Goal: Task Accomplishment & Management: Use online tool/utility

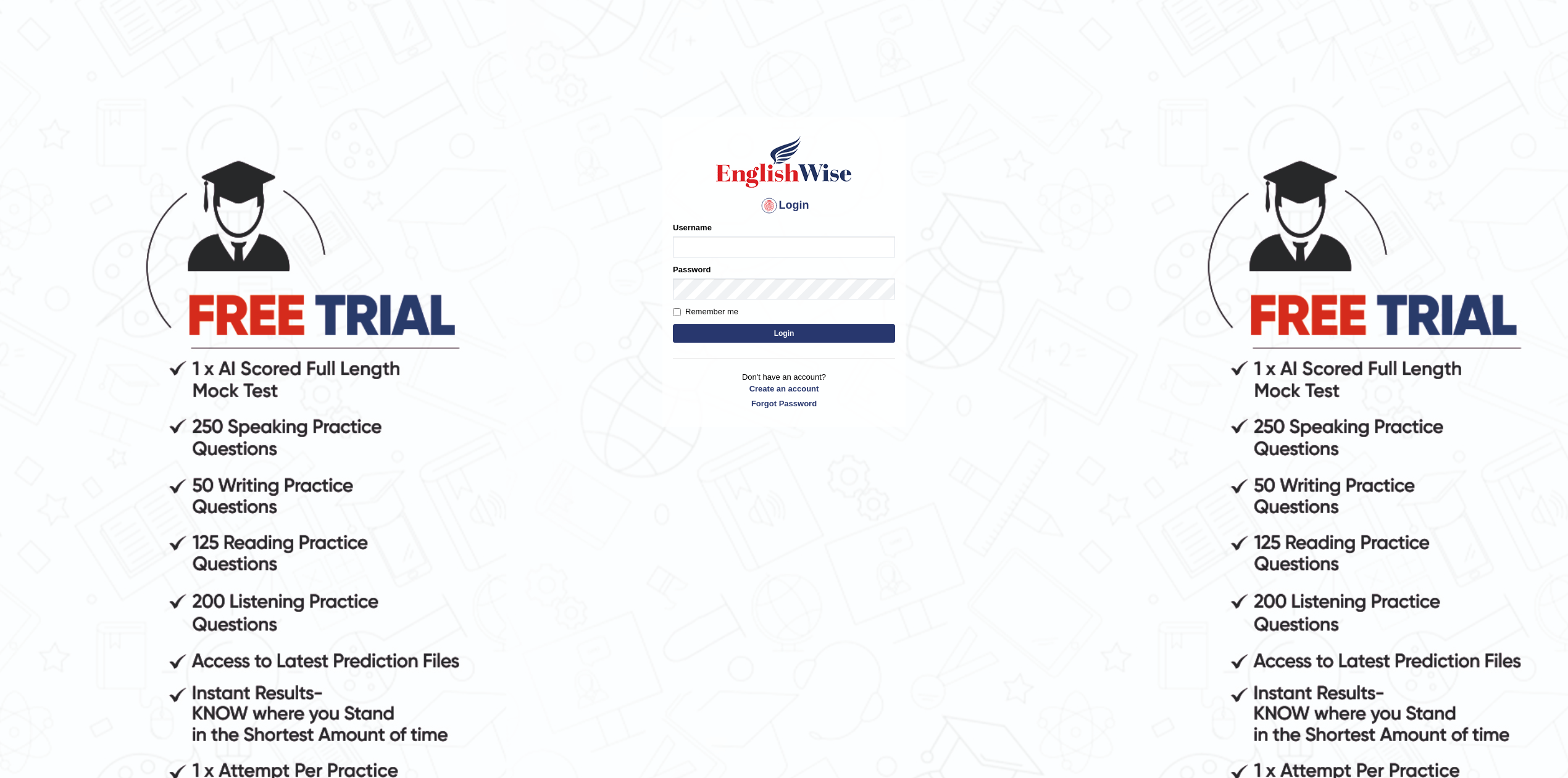
click at [735, 250] on input "Username" at bounding box center [784, 247] width 223 height 21
type input "Sanjay2567"
drag, startPoint x: 740, startPoint y: 248, endPoint x: 665, endPoint y: 252, distance: 75.1
click at [665, 252] on div "Login Please fix the following errors: Username Sanjay2567 Password Remember me…" at bounding box center [784, 272] width 243 height 310
click at [787, 330] on button "Login" at bounding box center [784, 333] width 223 height 18
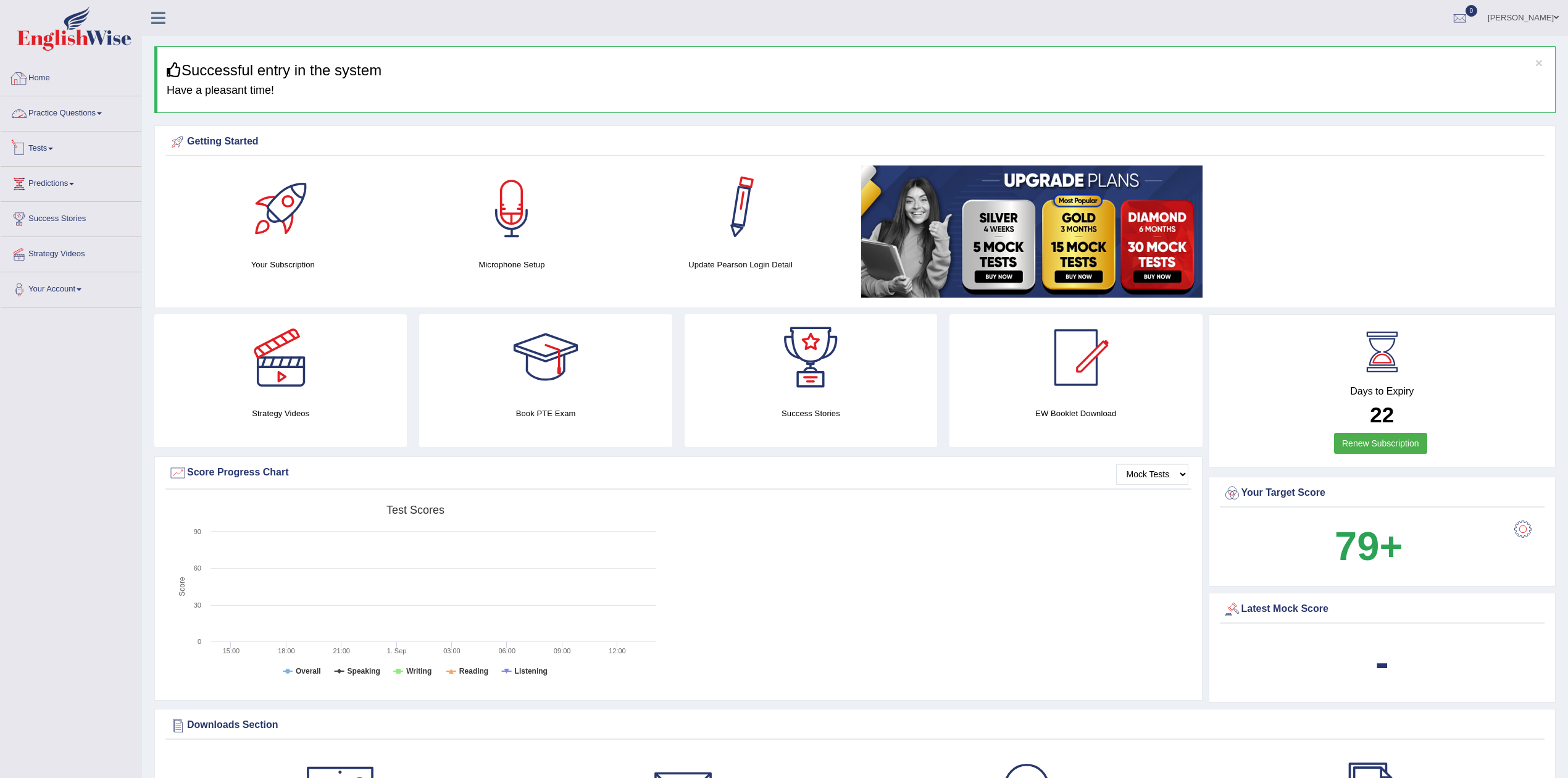
click at [73, 115] on link "Practice Questions" at bounding box center [71, 111] width 141 height 31
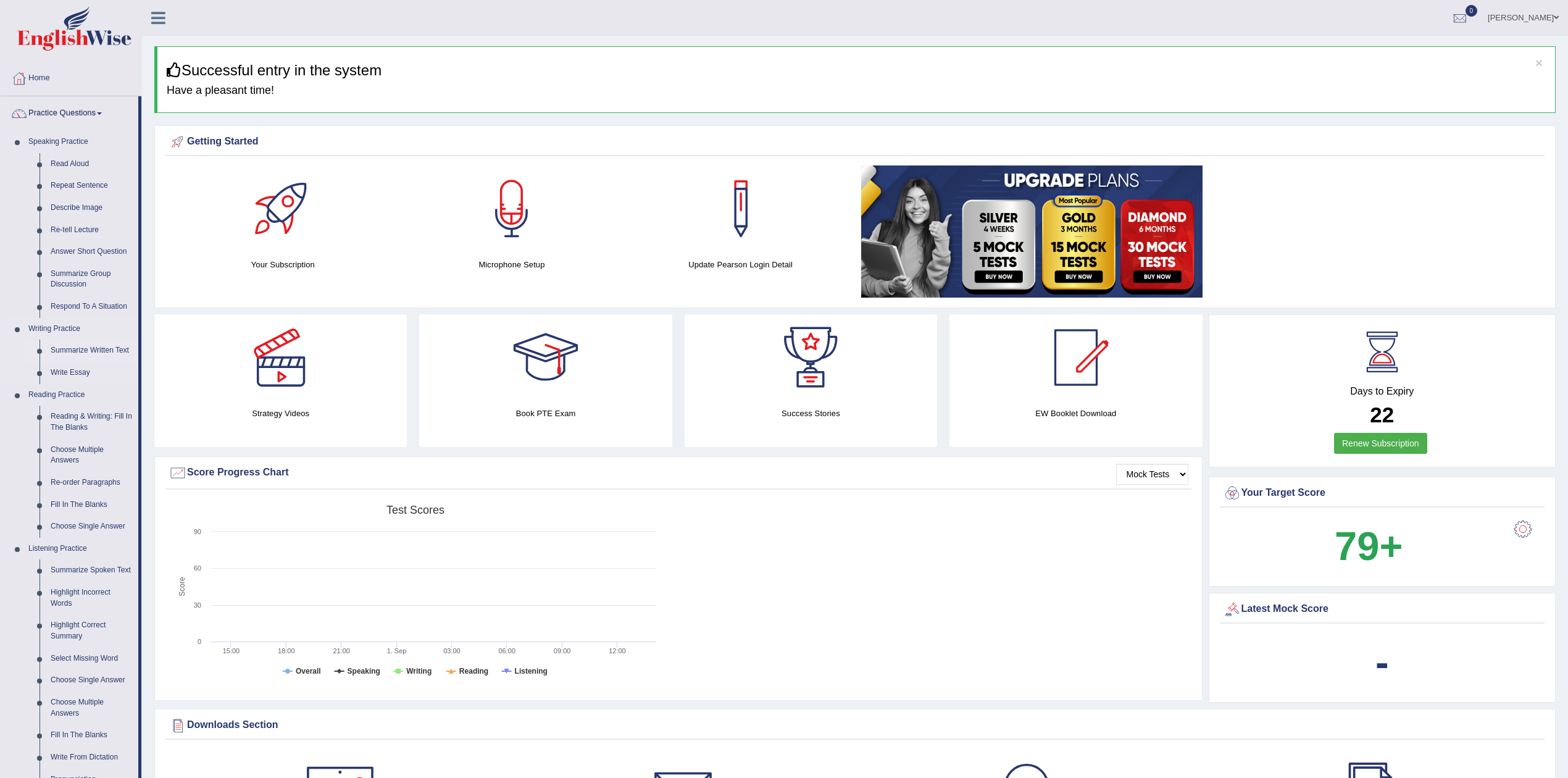
click at [85, 351] on link "Summarize Written Text" at bounding box center [91, 351] width 93 height 23
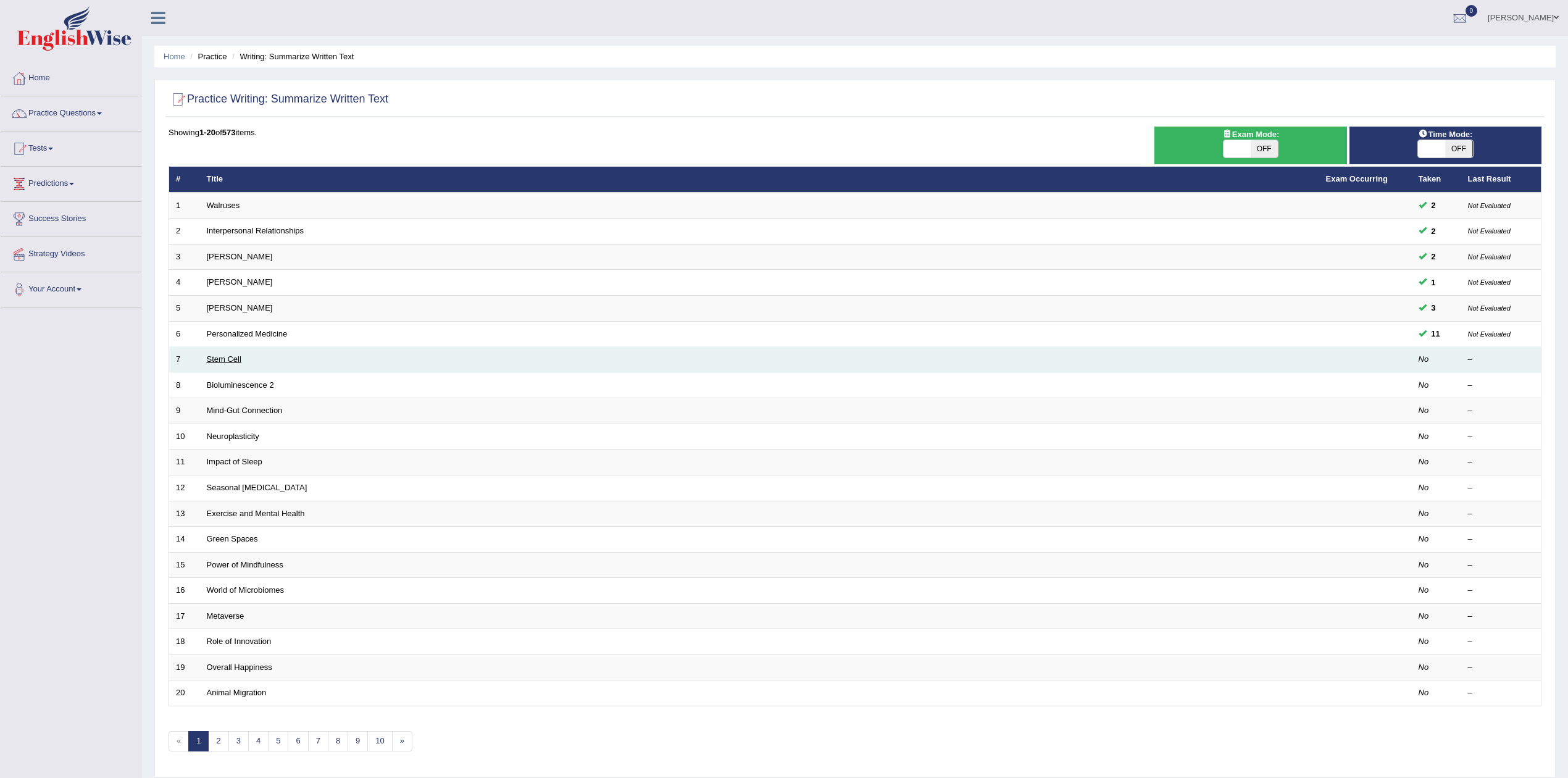
click at [223, 358] on link "Stem Cell" at bounding box center [223, 359] width 34 height 9
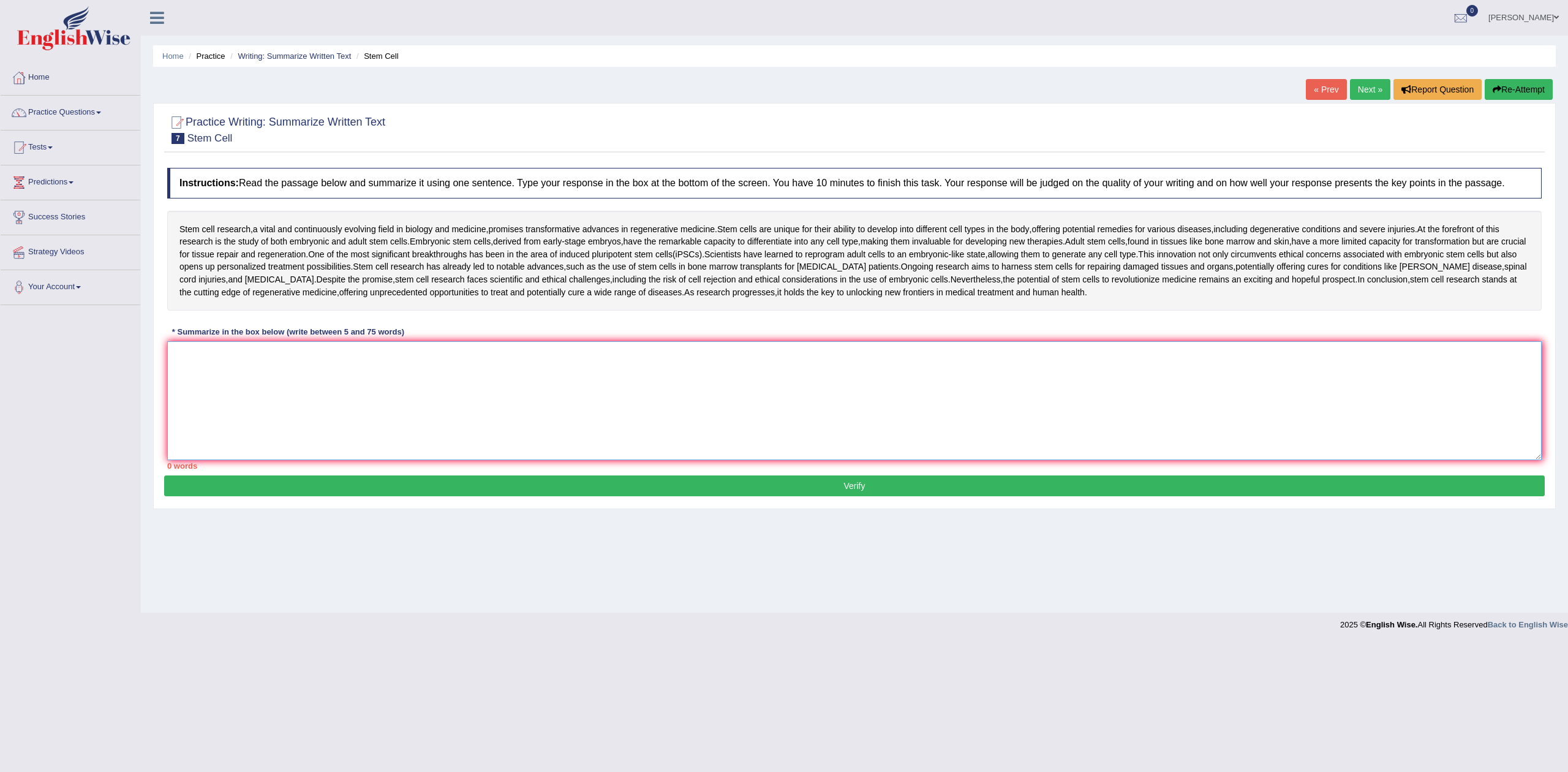
click at [233, 379] on textarea at bounding box center [854, 400] width 1375 height 119
click at [637, 378] on textarea at bounding box center [854, 400] width 1375 height 119
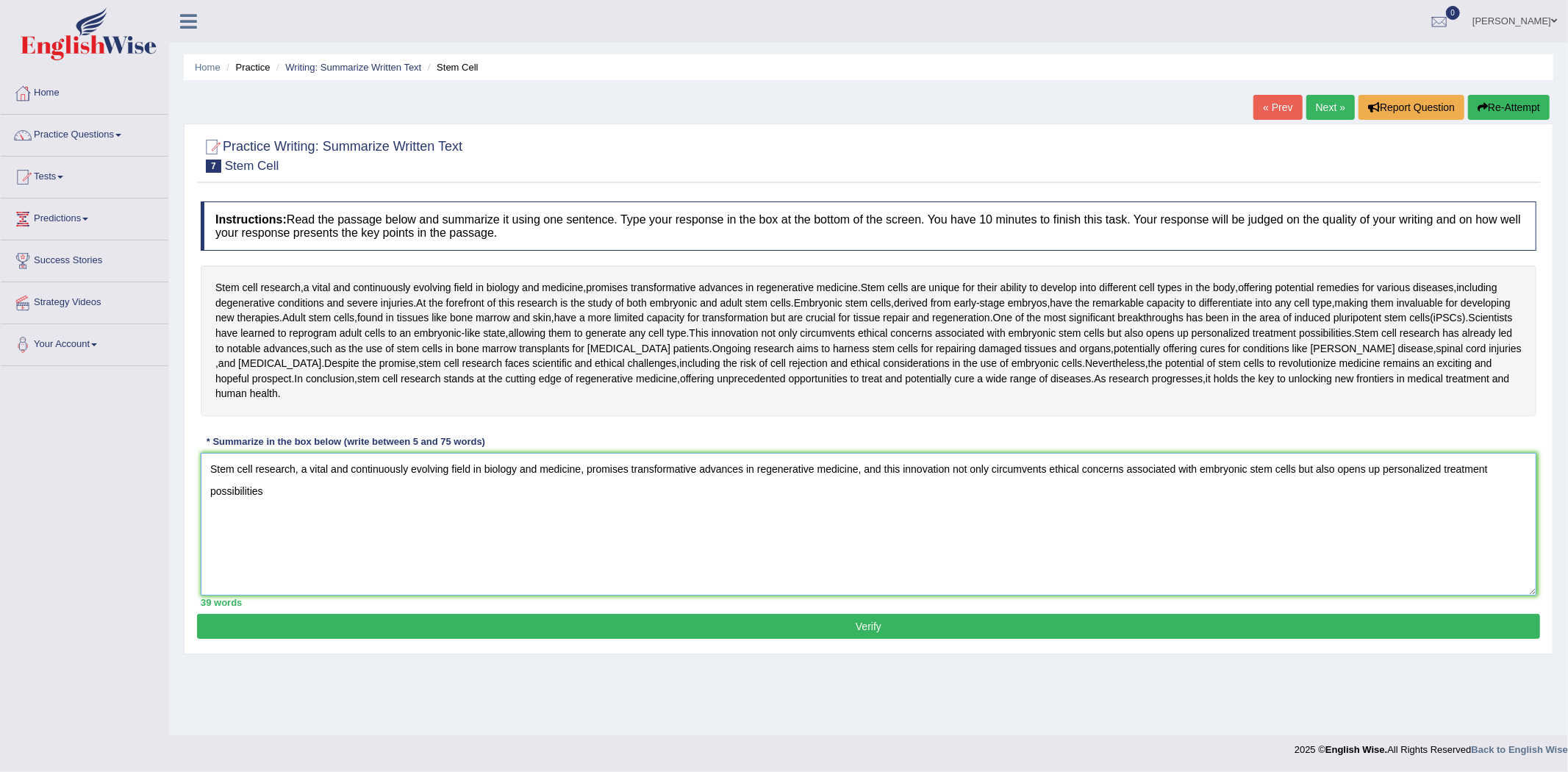
drag, startPoint x: 283, startPoint y: 495, endPoint x: 209, endPoint y: 463, distance: 80.6
click at [209, 463] on textarea "Stem cell research, a vital and continuously evolving field in biology and medi…" at bounding box center [868, 523] width 1336 height 142
type textarea "Stem cell research, a vital and continuously evolving field in biology and medi…"
click at [358, 63] on link "Writing: Summarize Written Text" at bounding box center [353, 67] width 135 height 11
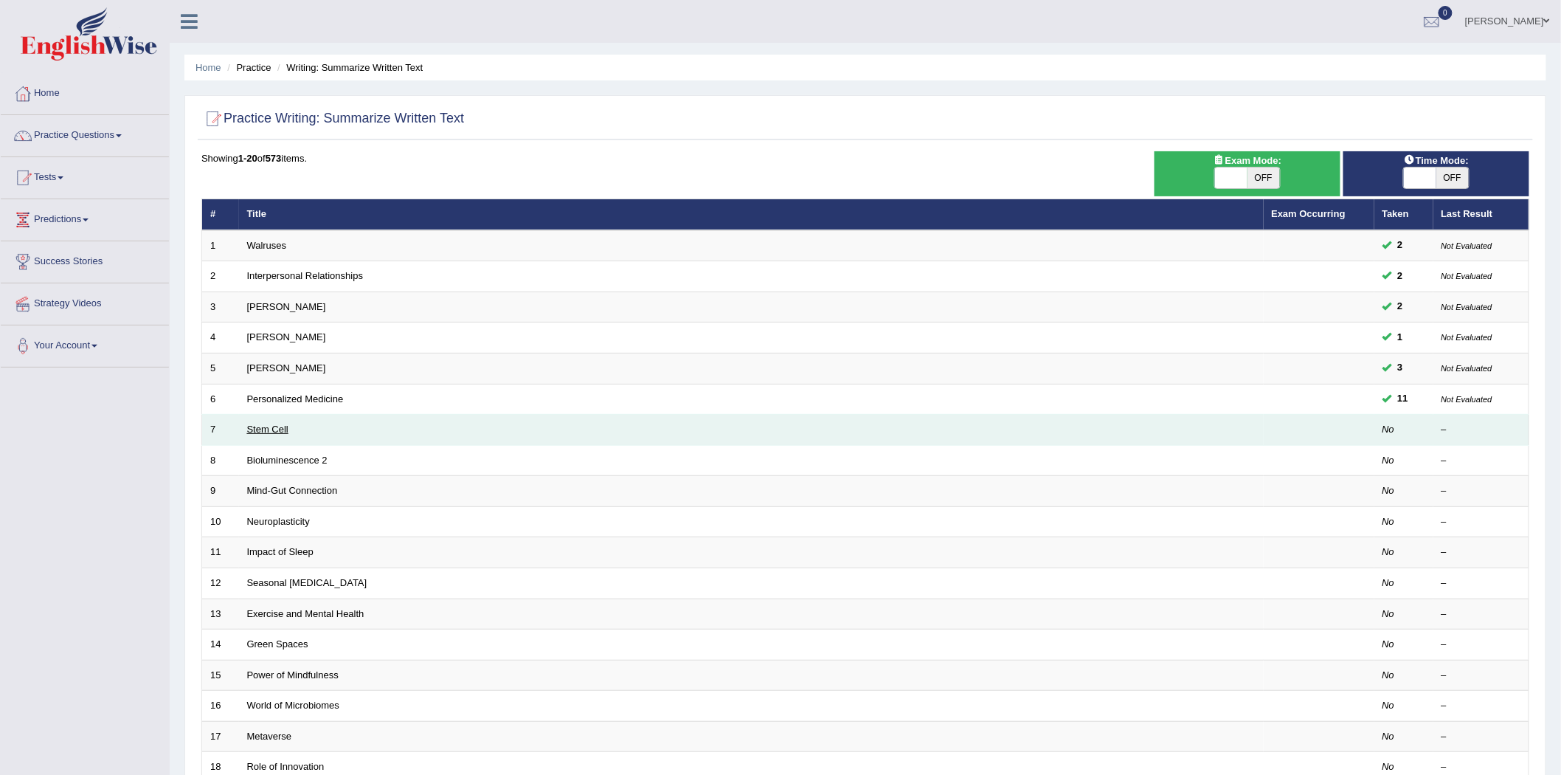
click at [272, 424] on link "Stem Cell" at bounding box center [267, 429] width 41 height 11
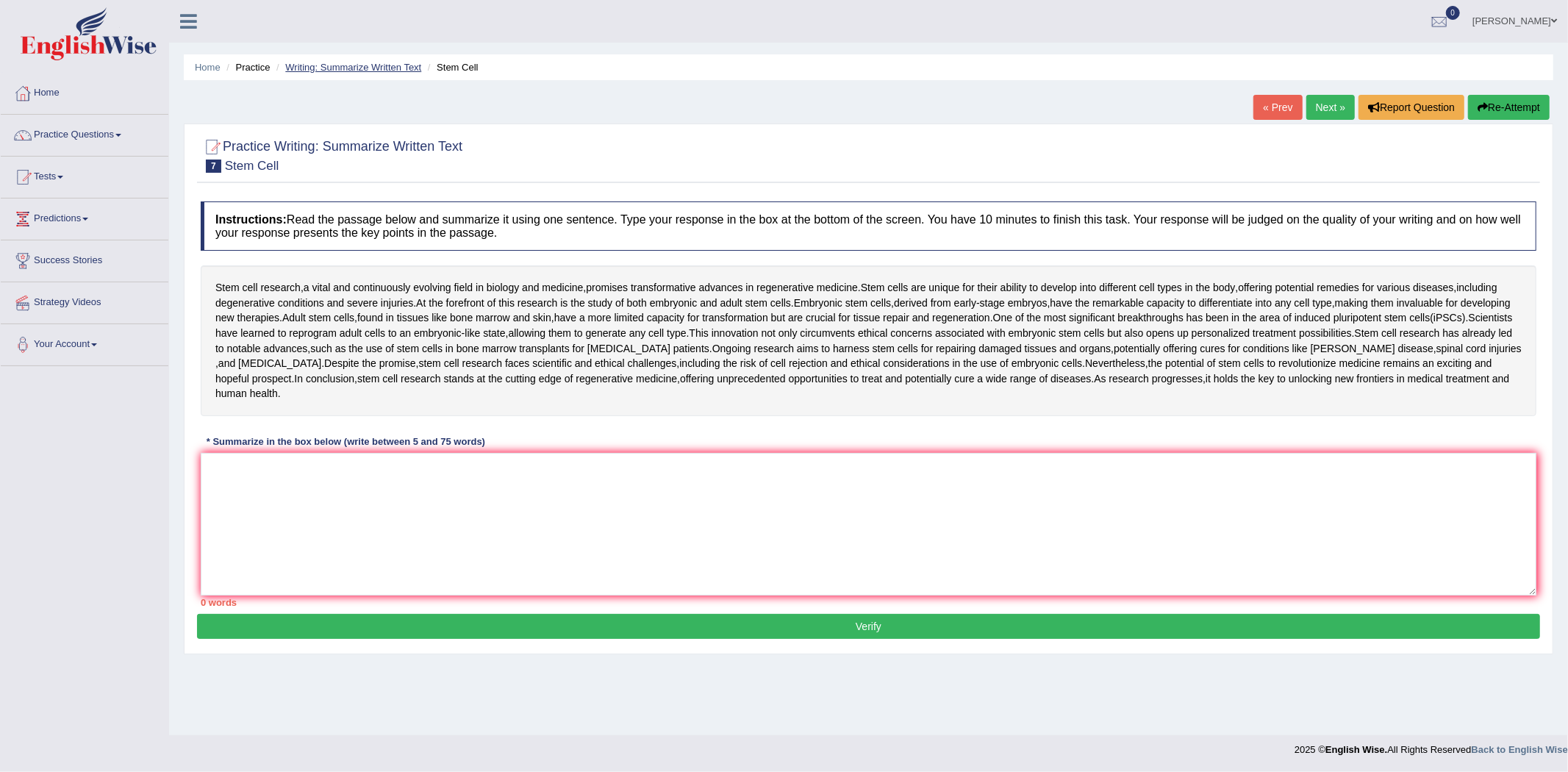
click at [335, 63] on link "Writing: Summarize Written Text" at bounding box center [353, 67] width 135 height 11
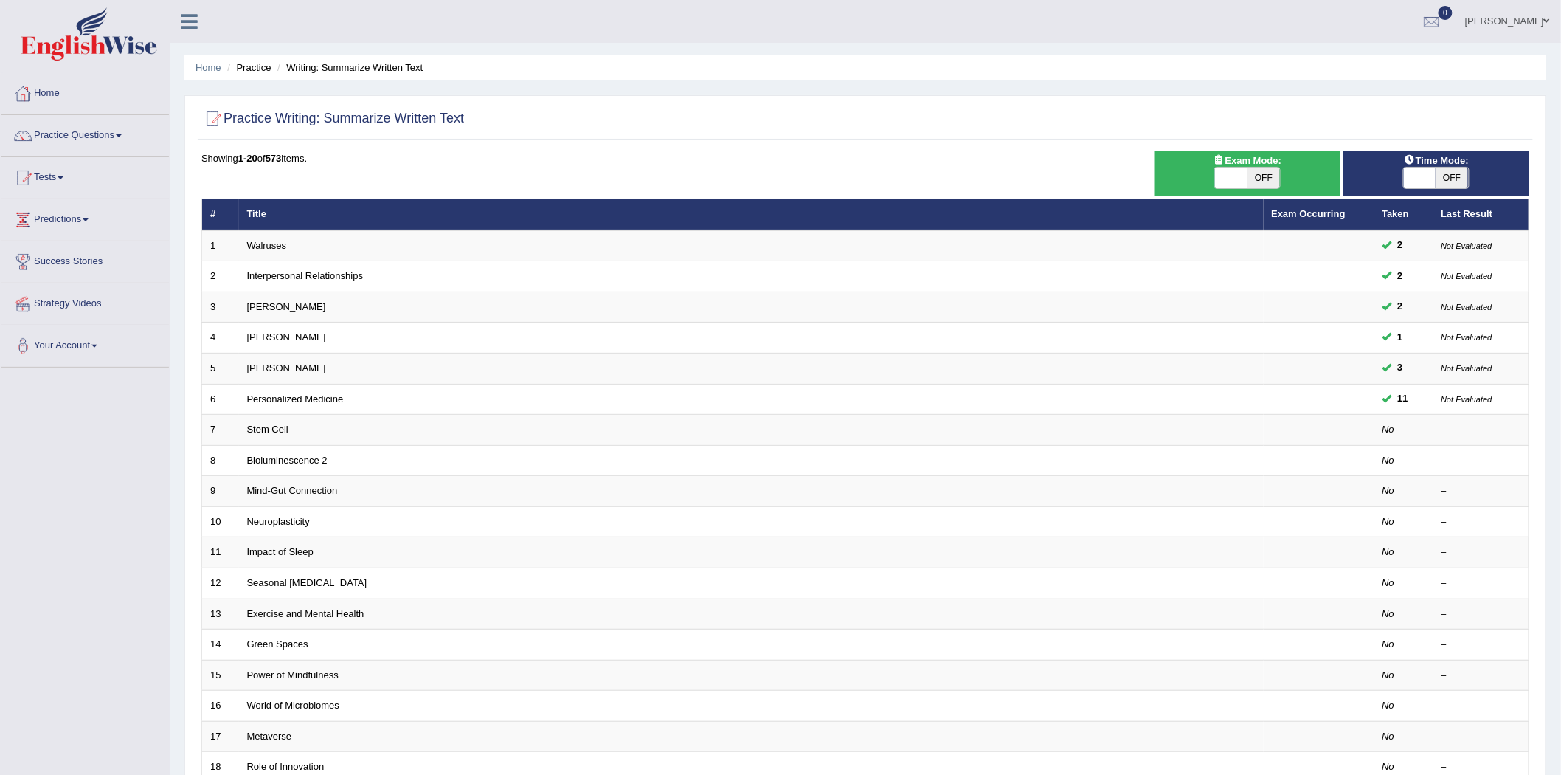
click at [1424, 178] on span at bounding box center [1420, 177] width 32 height 21
checkbox input "true"
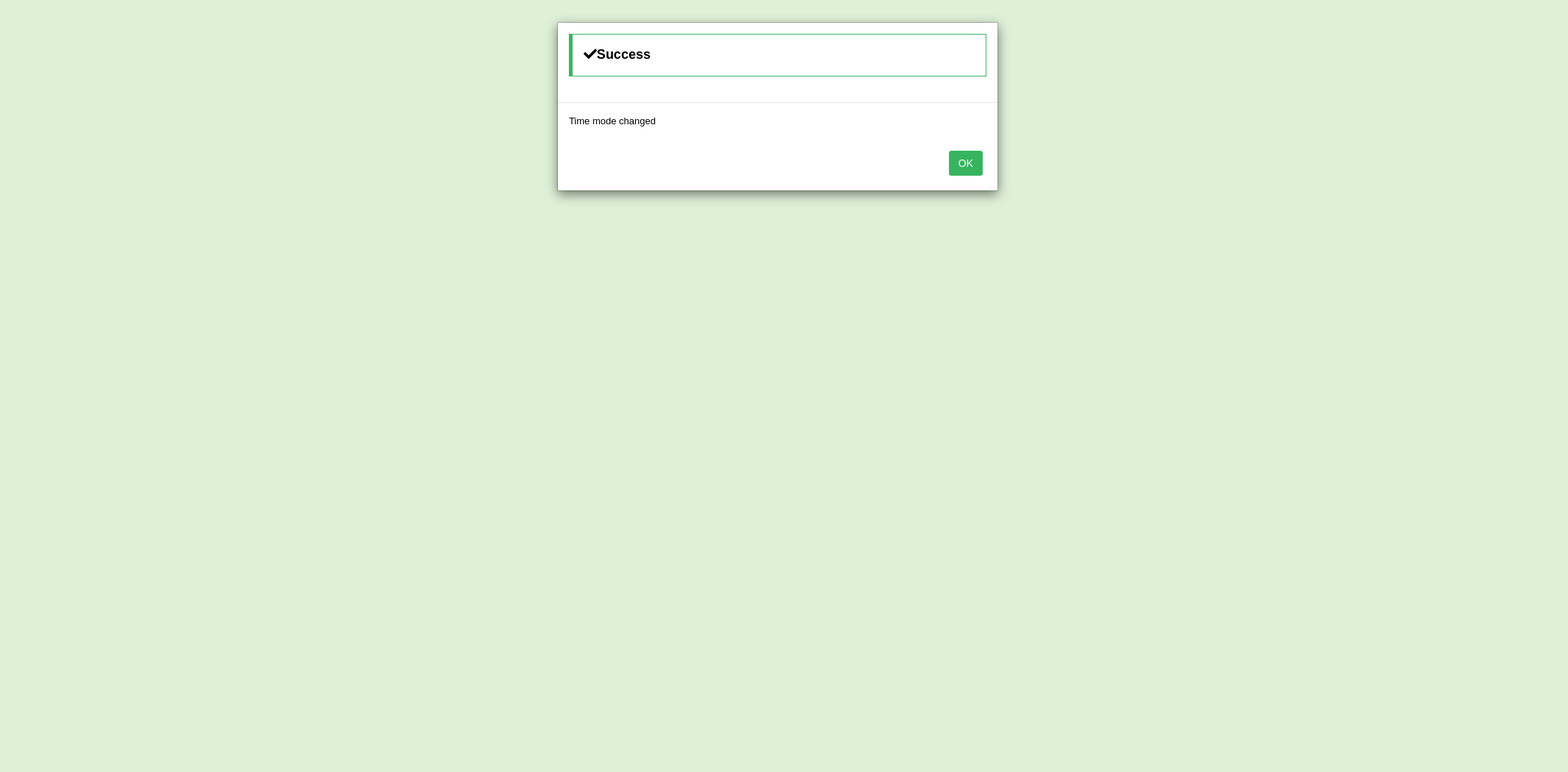
click at [959, 166] on button "OK" at bounding box center [966, 162] width 34 height 25
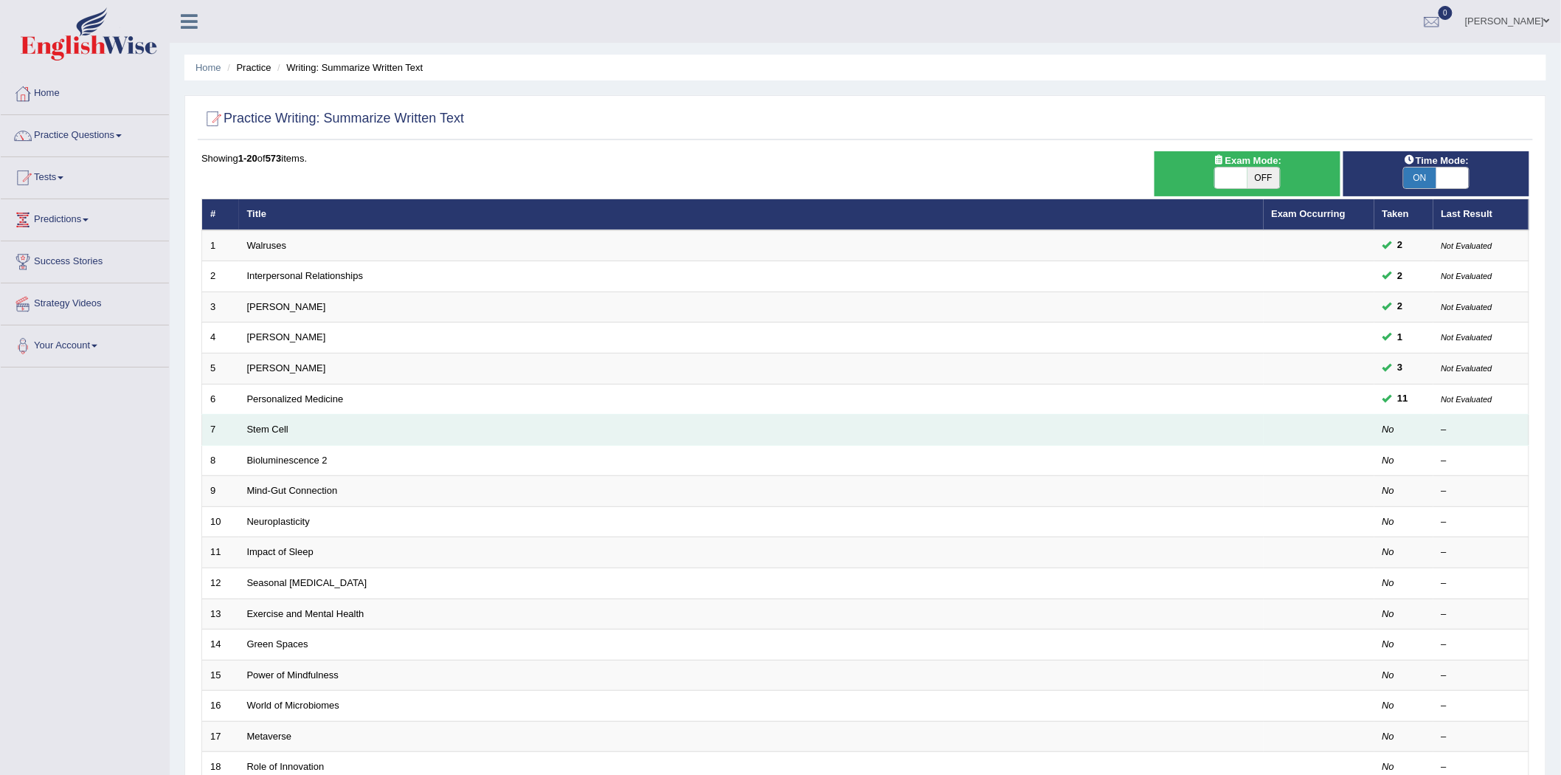
click at [283, 422] on td "Stem Cell" at bounding box center [751, 430] width 1025 height 31
click at [273, 426] on link "Stem Cell" at bounding box center [267, 429] width 41 height 11
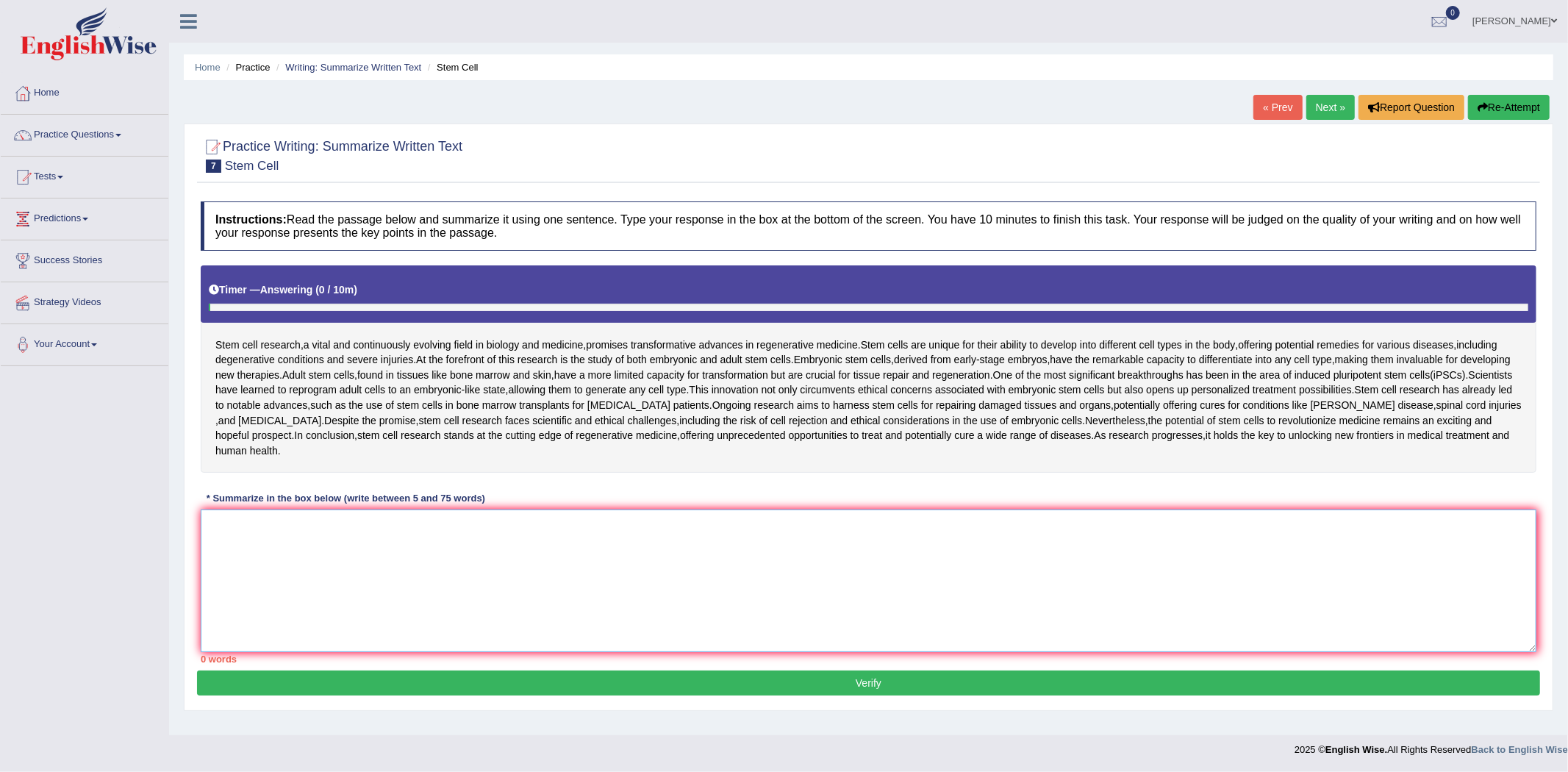
click at [396, 557] on textarea at bounding box center [868, 580] width 1336 height 142
paste textarea "Stem cell research, a vital and continuously evolving field in biology and medi…"
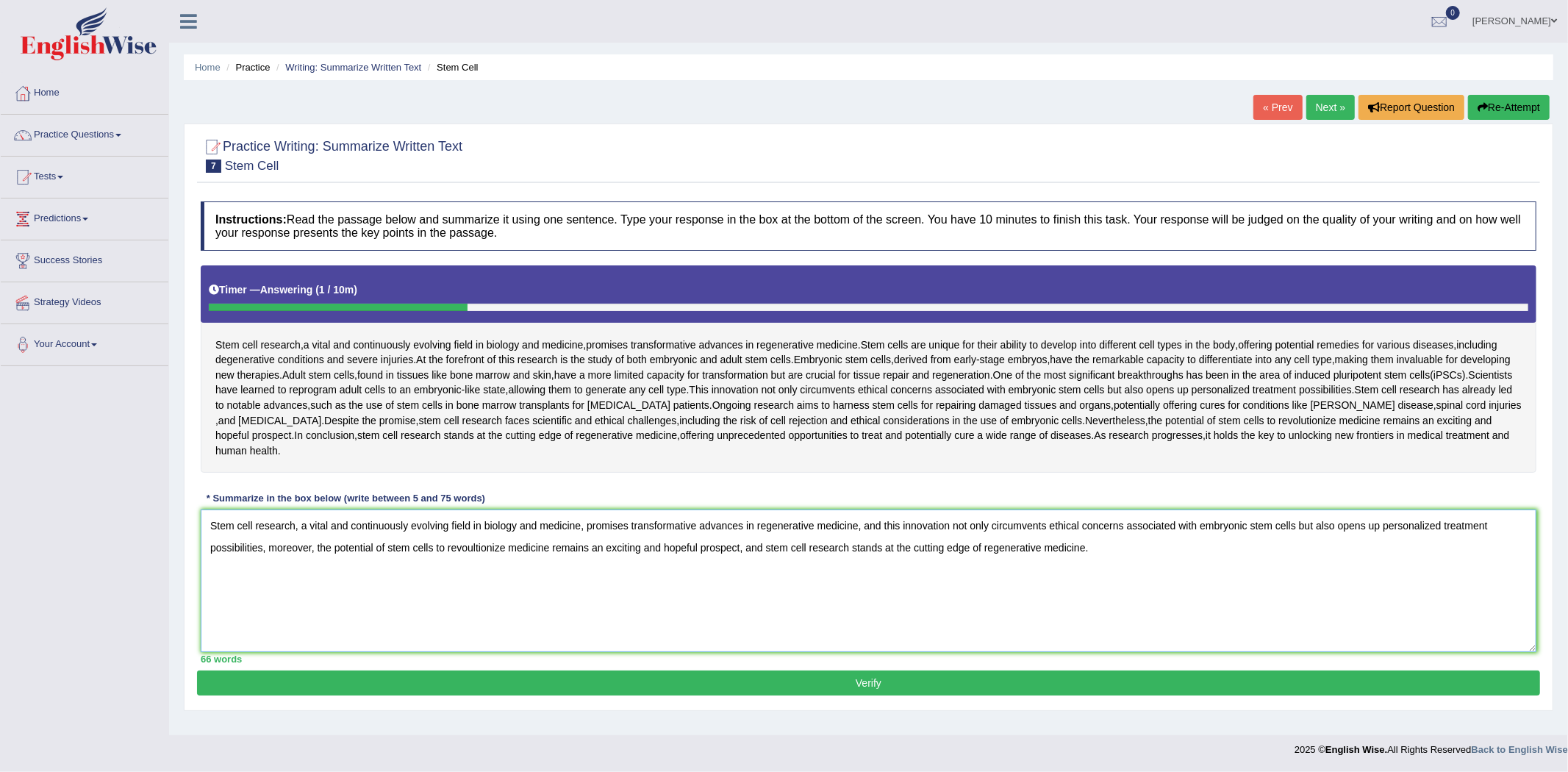
type textarea "Stem cell research, a vital and continuously evolving field in biology and medi…"
click at [868, 689] on button "Verify" at bounding box center [869, 682] width 1343 height 25
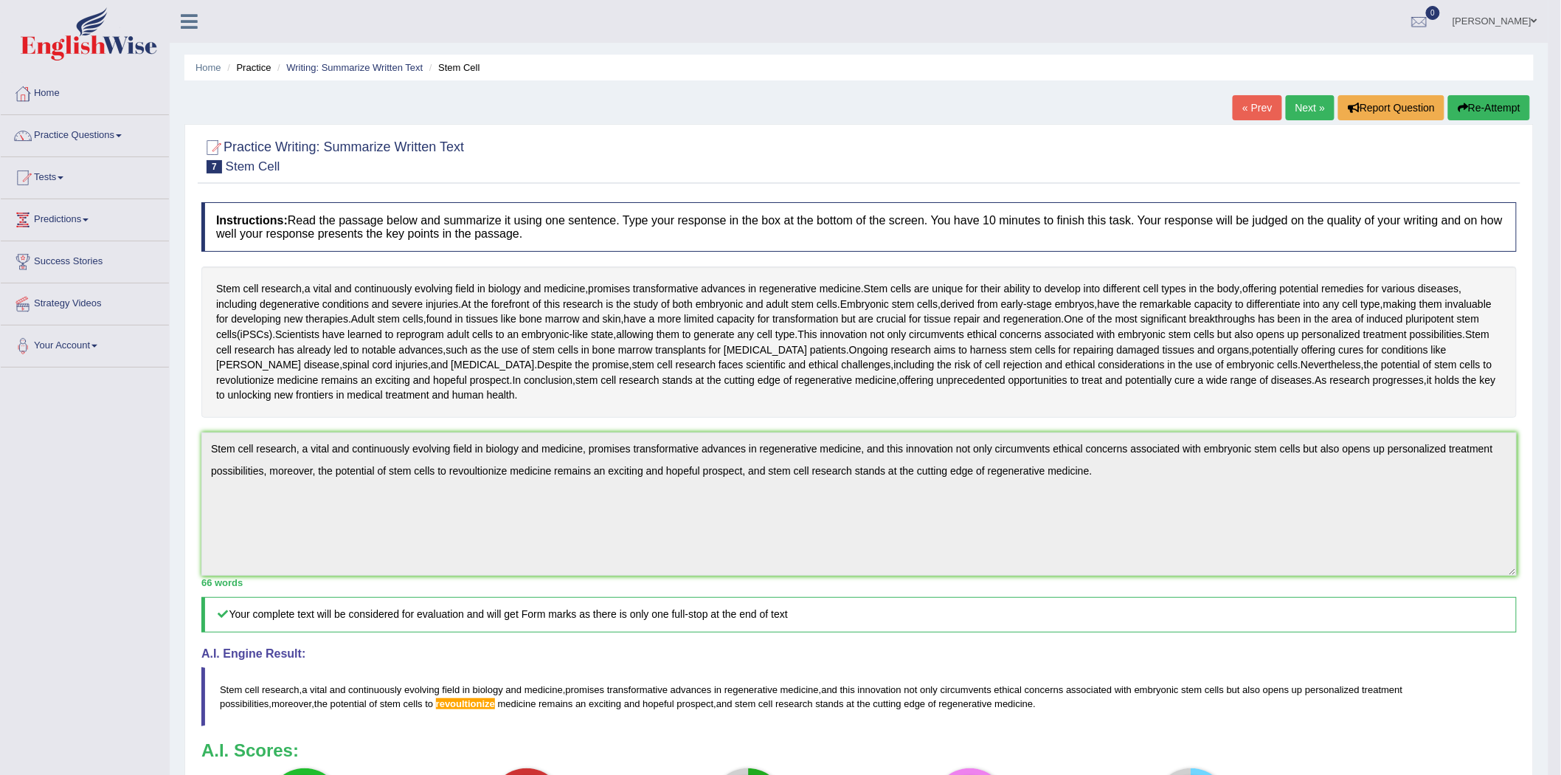
click at [1489, 108] on button "Re-Attempt" at bounding box center [1489, 107] width 82 height 25
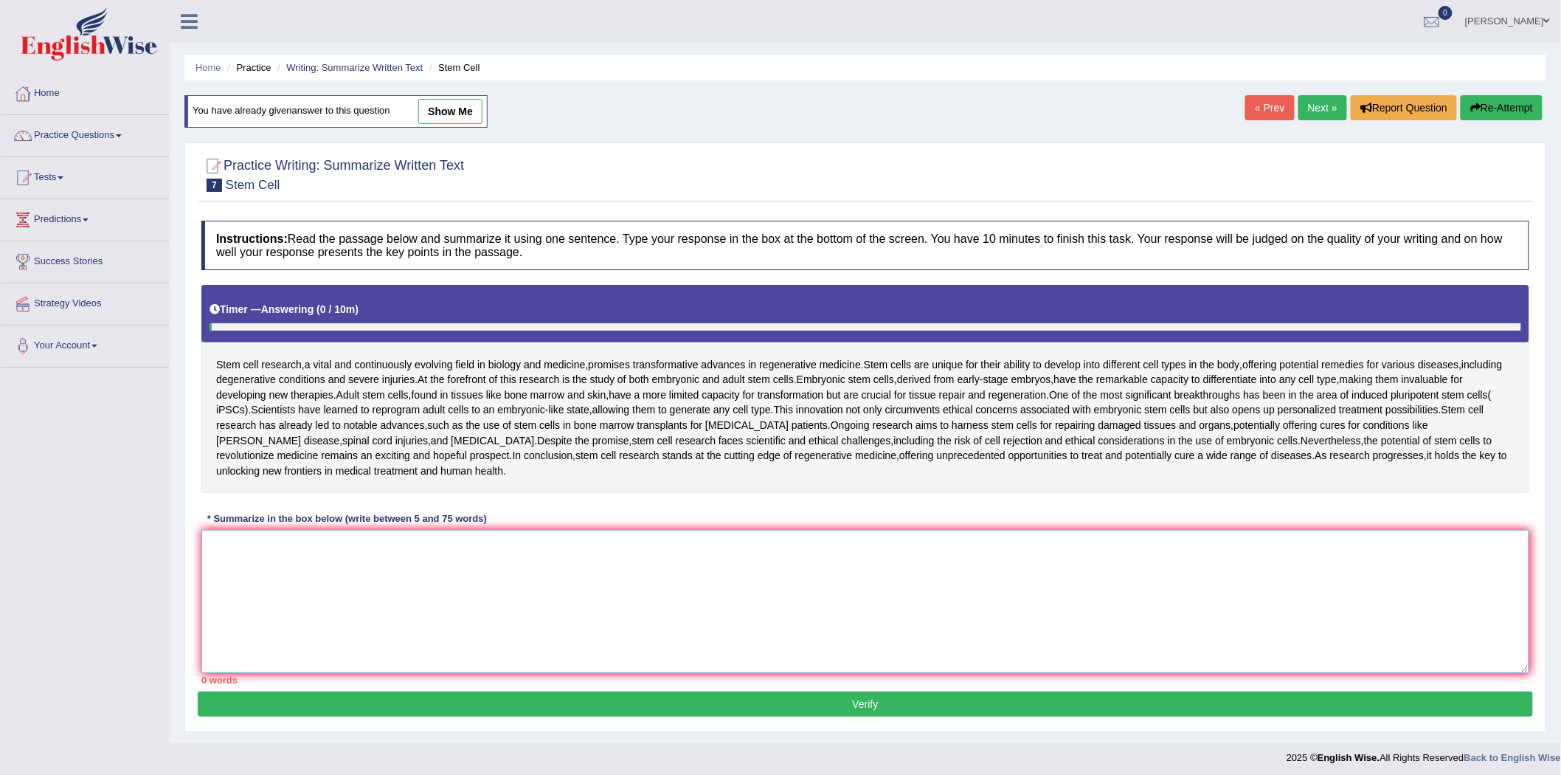
click at [838, 559] on textarea at bounding box center [865, 601] width 1328 height 143
paste textarea "Stem cell research, a vital and continuously evolving field in biology and medi…"
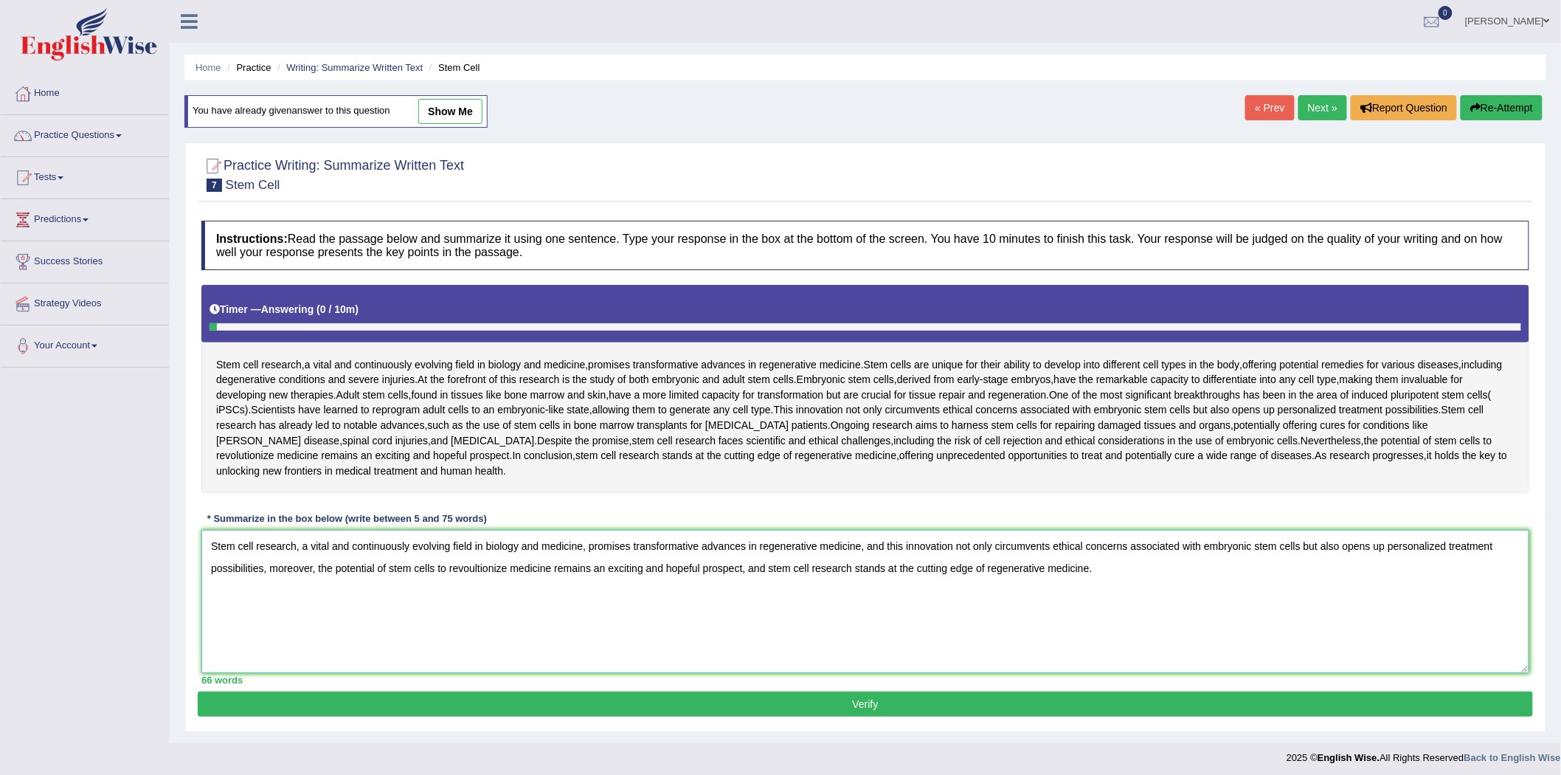
click at [477, 571] on textarea "Stem cell research, a vital and continuously evolving field in biology and medi…" at bounding box center [865, 601] width 1328 height 143
type textarea "Stem cell research, a vital and continuously evolving field in biology and medi…"
click at [878, 696] on button "Verify" at bounding box center [865, 703] width 1335 height 25
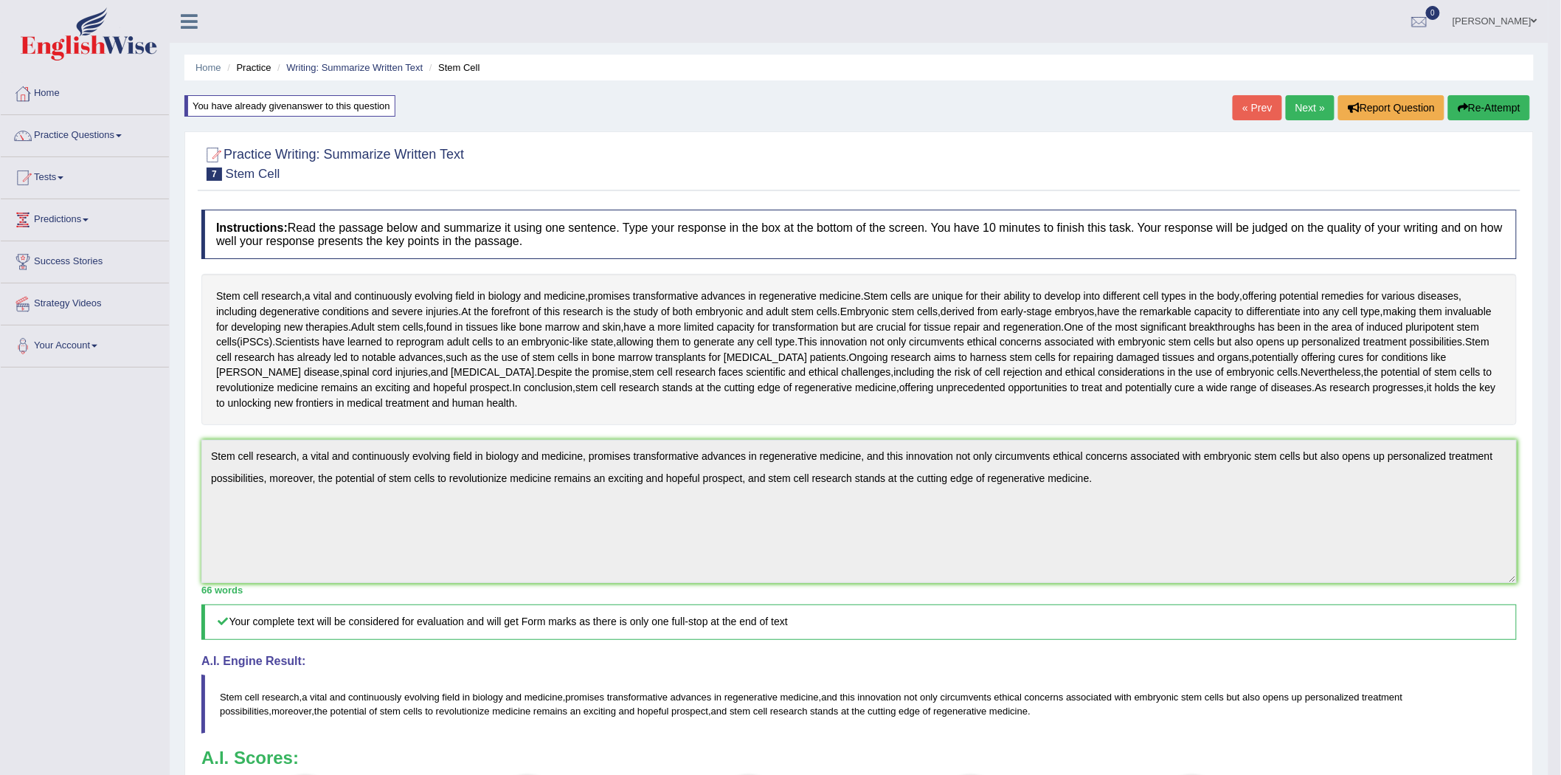
click at [1301, 104] on link "Next »" at bounding box center [1310, 107] width 49 height 25
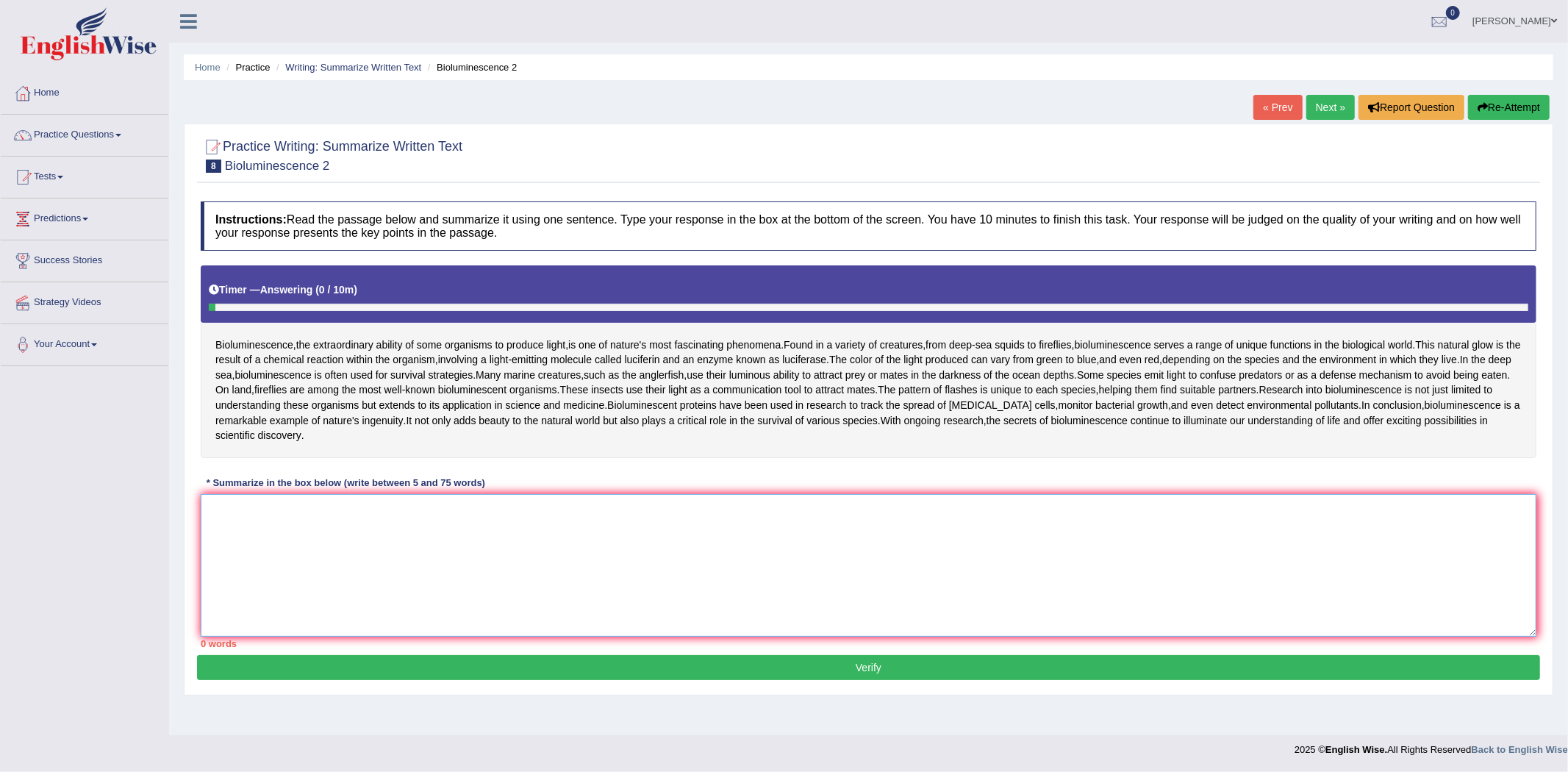
click at [549, 551] on textarea at bounding box center [868, 565] width 1336 height 142
click at [503, 531] on textarea at bounding box center [868, 565] width 1336 height 142
type textarea "N"
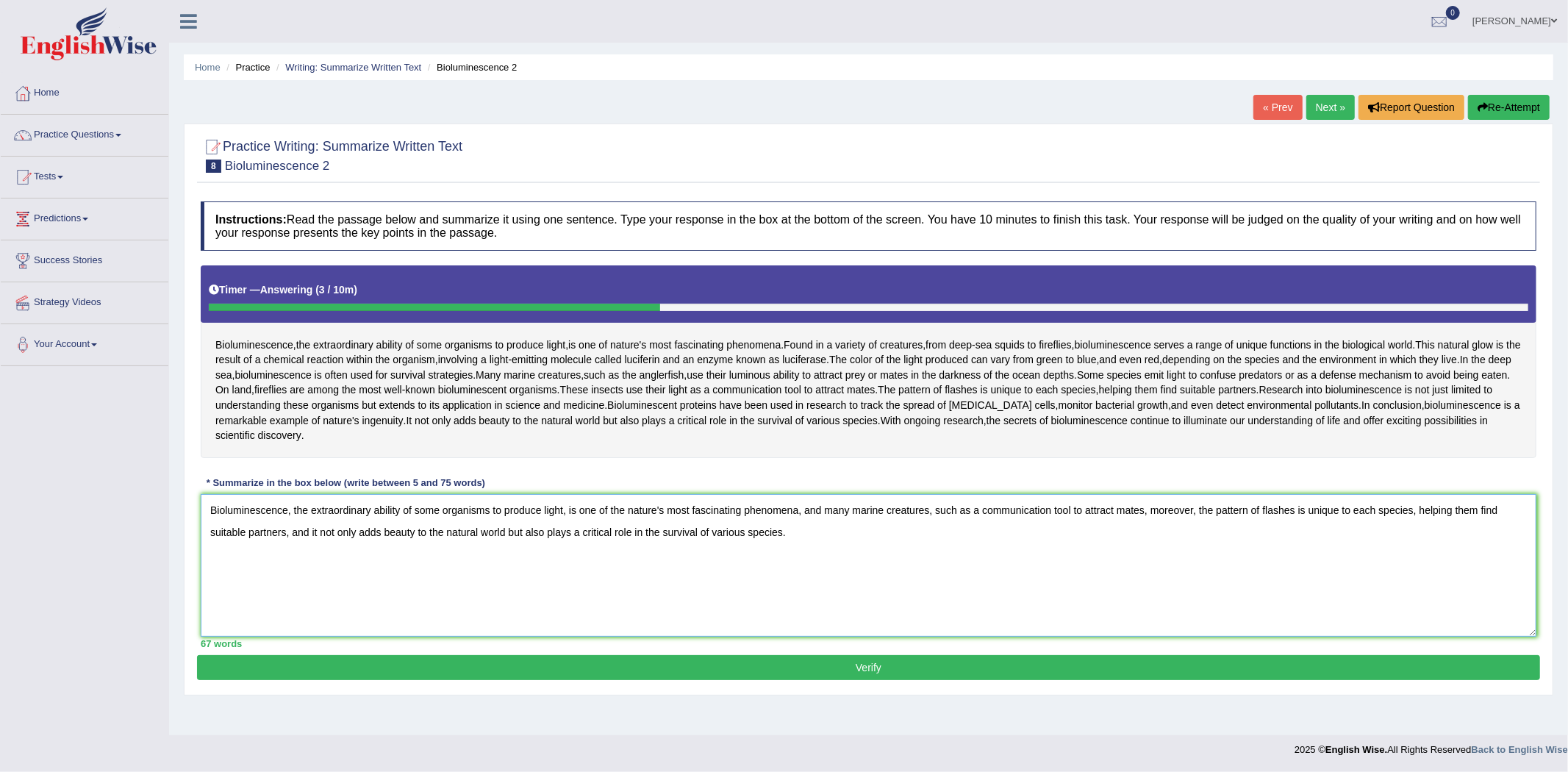
type textarea "Bioluminescence, the extraordinary ability of some organisms to produce light, …"
click at [873, 659] on button "Verify" at bounding box center [869, 666] width 1343 height 25
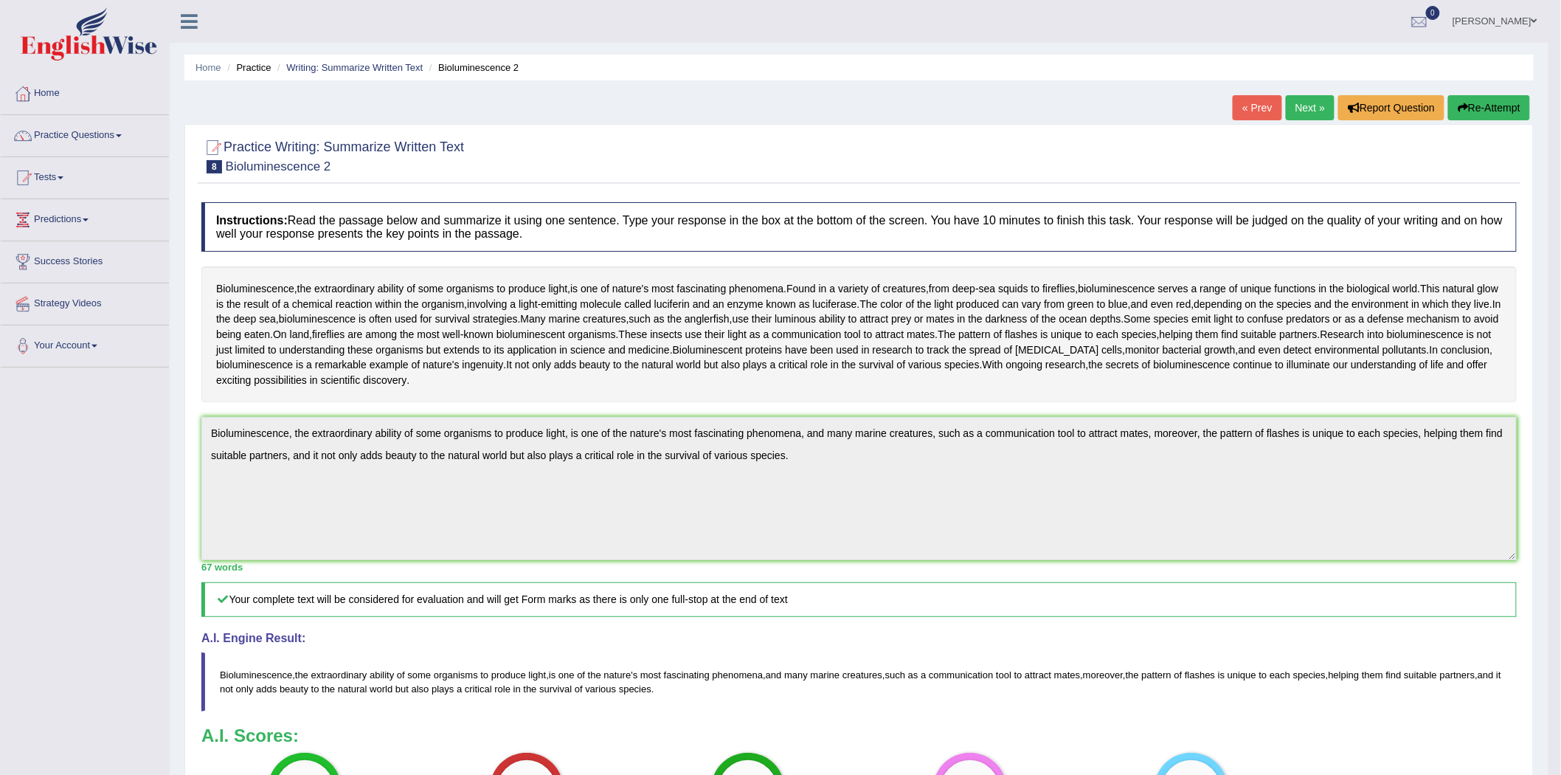
click at [1503, 26] on link "Sanjaykumar Dadhania" at bounding box center [1495, 19] width 107 height 38
click at [1422, 185] on link "Log out" at bounding box center [1467, 192] width 159 height 34
